Goal: Transaction & Acquisition: Purchase product/service

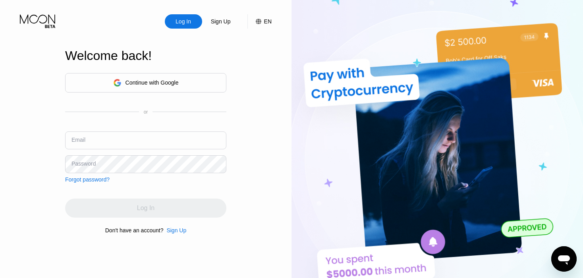
click at [112, 139] on input "text" at bounding box center [145, 141] width 161 height 18
paste input "[EMAIL_ADDRESS][DOMAIN_NAME]"
type input "[EMAIL_ADDRESS][DOMAIN_NAME]"
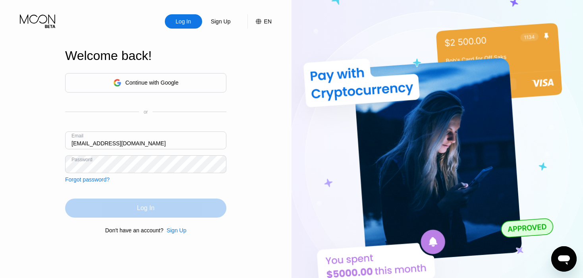
click at [144, 209] on div "Log In" at bounding box center [145, 208] width 17 height 8
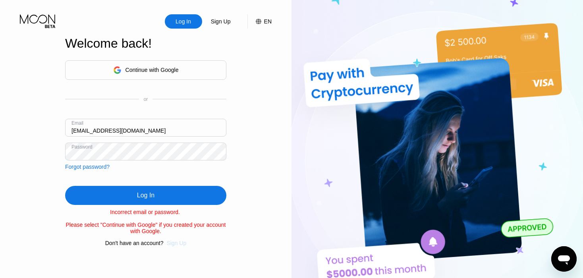
click at [176, 246] on div "Sign Up" at bounding box center [177, 243] width 20 height 6
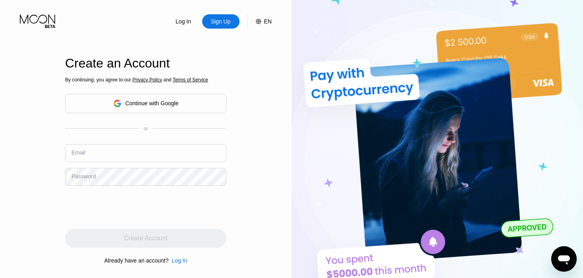
click at [99, 149] on input "text" at bounding box center [145, 153] width 161 height 18
paste input "[EMAIL_ADDRESS][DOMAIN_NAME]"
type input "[EMAIL_ADDRESS][DOMAIN_NAME]"
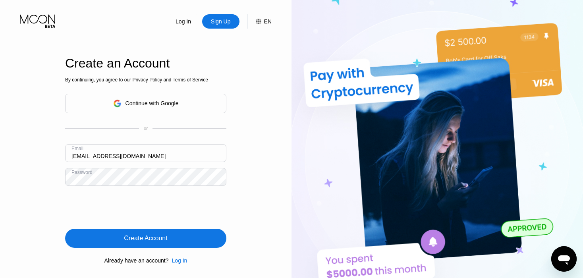
click at [150, 242] on div "Create Account" at bounding box center [145, 239] width 43 height 8
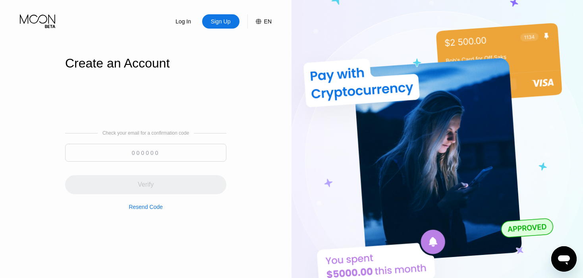
click at [155, 154] on input at bounding box center [145, 153] width 161 height 18
paste input "244072"
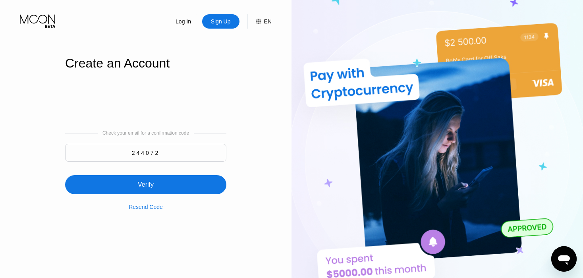
type input "244072"
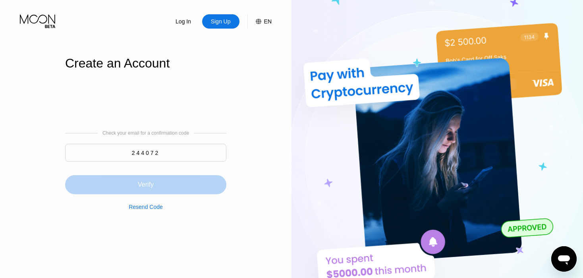
click at [132, 187] on div "Verify" at bounding box center [145, 184] width 161 height 19
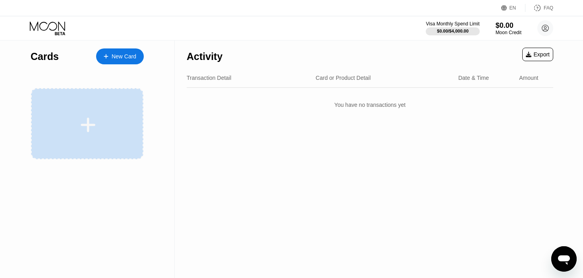
click at [81, 131] on icon at bounding box center [88, 125] width 16 height 18
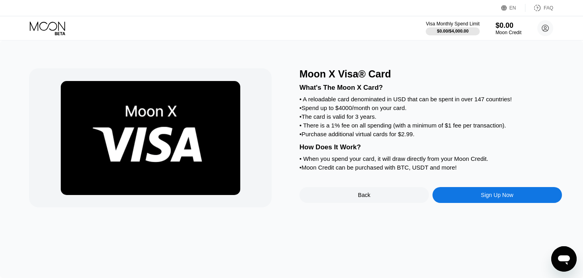
click at [475, 203] on div "Sign Up Now" at bounding box center [498, 195] width 130 height 16
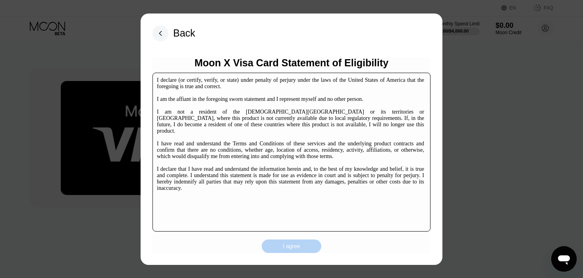
click at [275, 244] on div "I agree" at bounding box center [292, 247] width 60 height 14
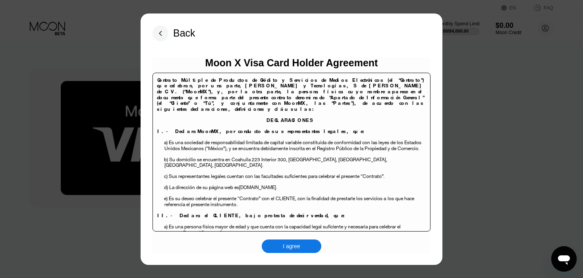
click at [284, 244] on div "I agree" at bounding box center [291, 246] width 17 height 7
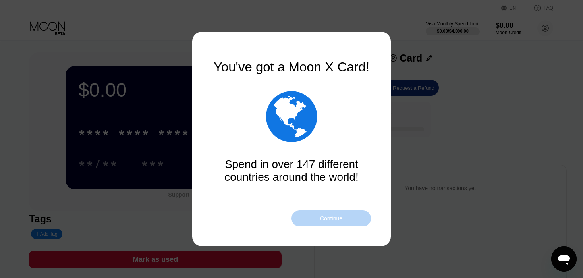
click at [333, 222] on div "Continue" at bounding box center [331, 219] width 79 height 16
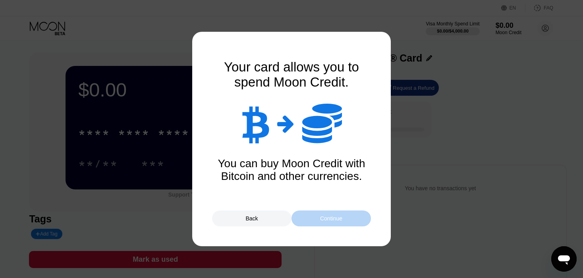
click at [333, 222] on div "Continue" at bounding box center [331, 219] width 79 height 16
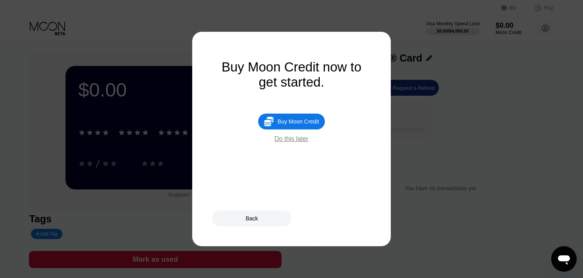
click at [289, 125] on div "Buy Moon Credit" at bounding box center [298, 121] width 41 height 6
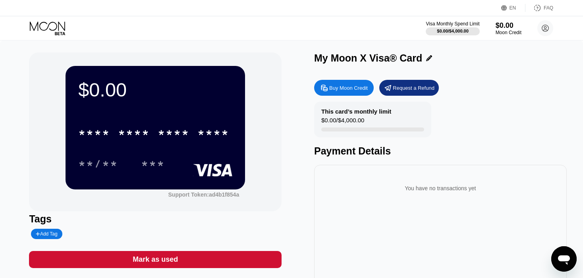
type input "0"
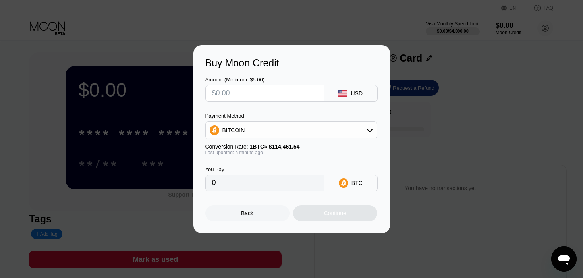
click at [265, 94] on input "text" at bounding box center [264, 93] width 105 height 16
type input "$2"
type input "0.00001748"
type input "$23"
type input "0.00020095"
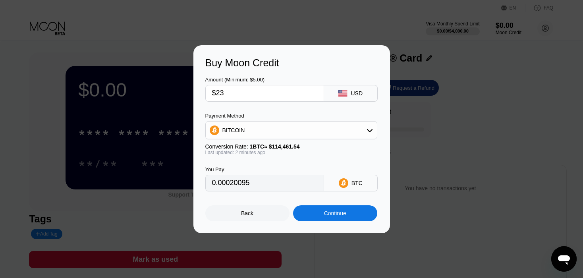
type input "$23"
click at [333, 216] on div "Continue" at bounding box center [335, 213] width 22 height 6
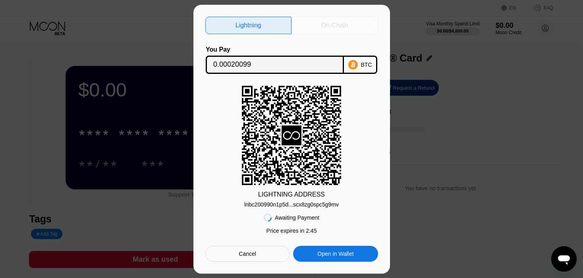
click at [343, 25] on div "On-Chain" at bounding box center [335, 25] width 27 height 8
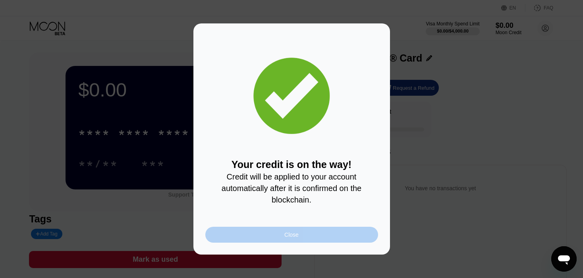
click at [287, 236] on div "Close" at bounding box center [292, 235] width 14 height 6
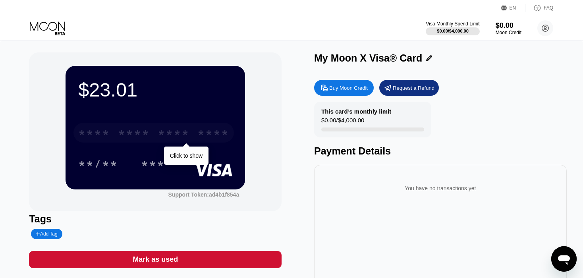
click at [139, 133] on div "* * * *" at bounding box center [134, 134] width 32 height 13
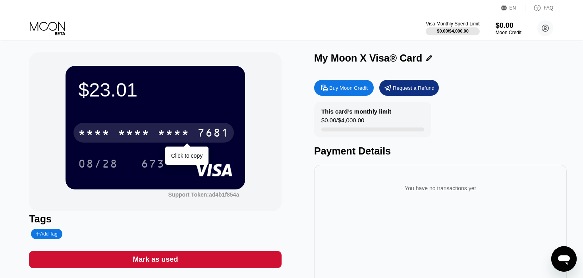
click at [151, 134] on div "* * * * * * * * * * * * 7681" at bounding box center [154, 133] width 161 height 20
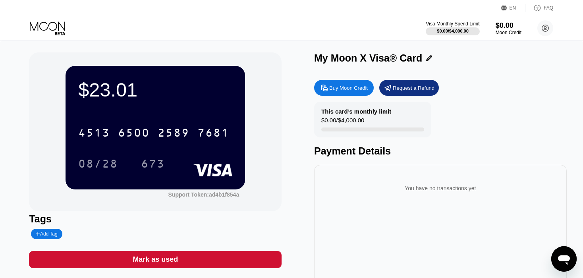
click at [312, 191] on div "$23.01 4513 6500 2589 7681 08/28 673 Support Token: ad4b1f854a Tags Add Tag Mar…" at bounding box center [291, 178] width 525 height 252
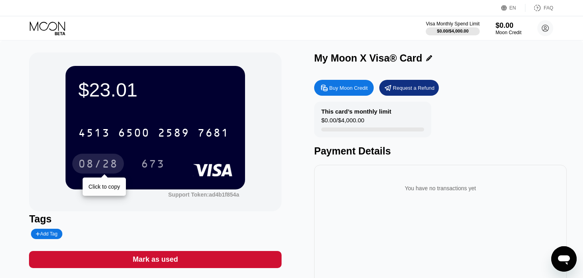
click at [97, 161] on div "08/28" at bounding box center [98, 165] width 40 height 13
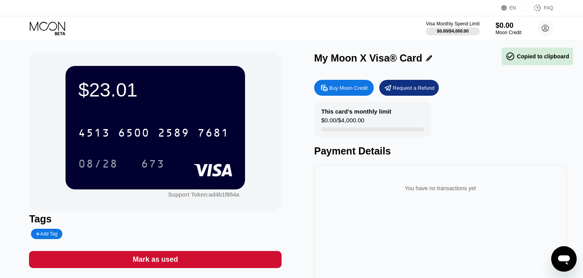
click at [297, 215] on div "$23.01 4513 6500 2589 7681 08/28 673 Support Token: ad4b1f854a Tags Add Tag Mar…" at bounding box center [291, 178] width 525 height 252
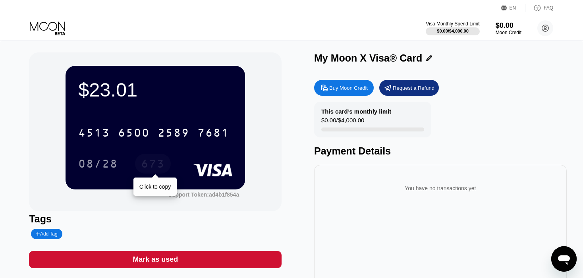
click at [155, 159] on div "673" at bounding box center [153, 164] width 36 height 20
